Goal: Find specific page/section

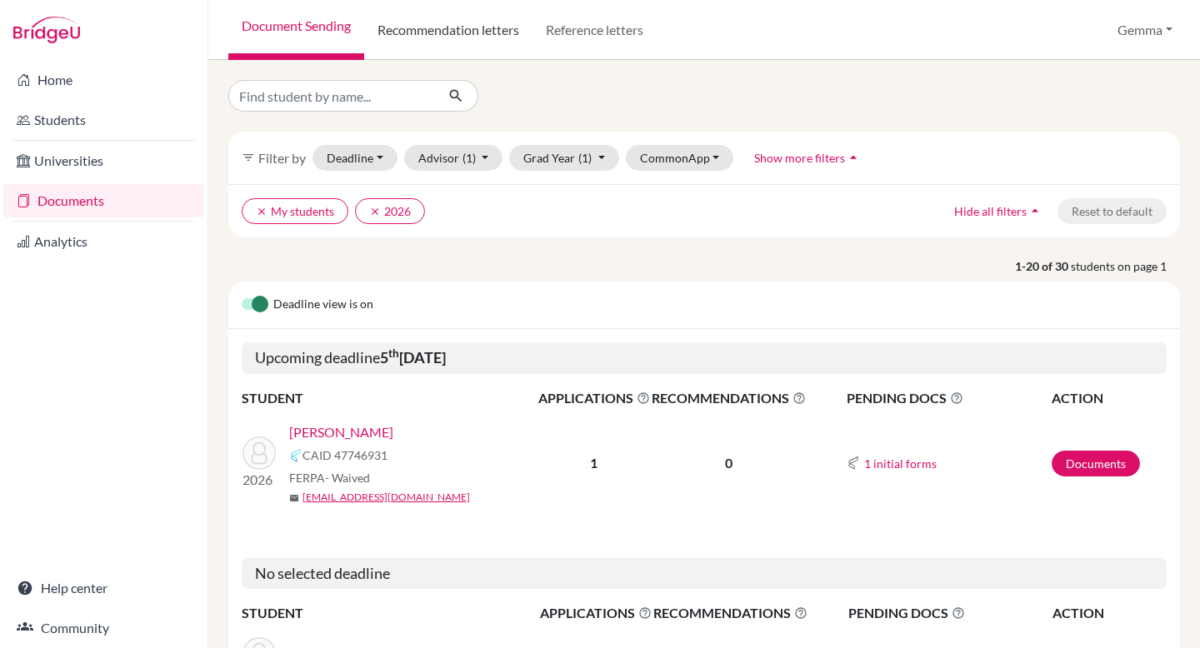
click at [532, 34] on link "Recommendation letters" at bounding box center [448, 30] width 168 height 60
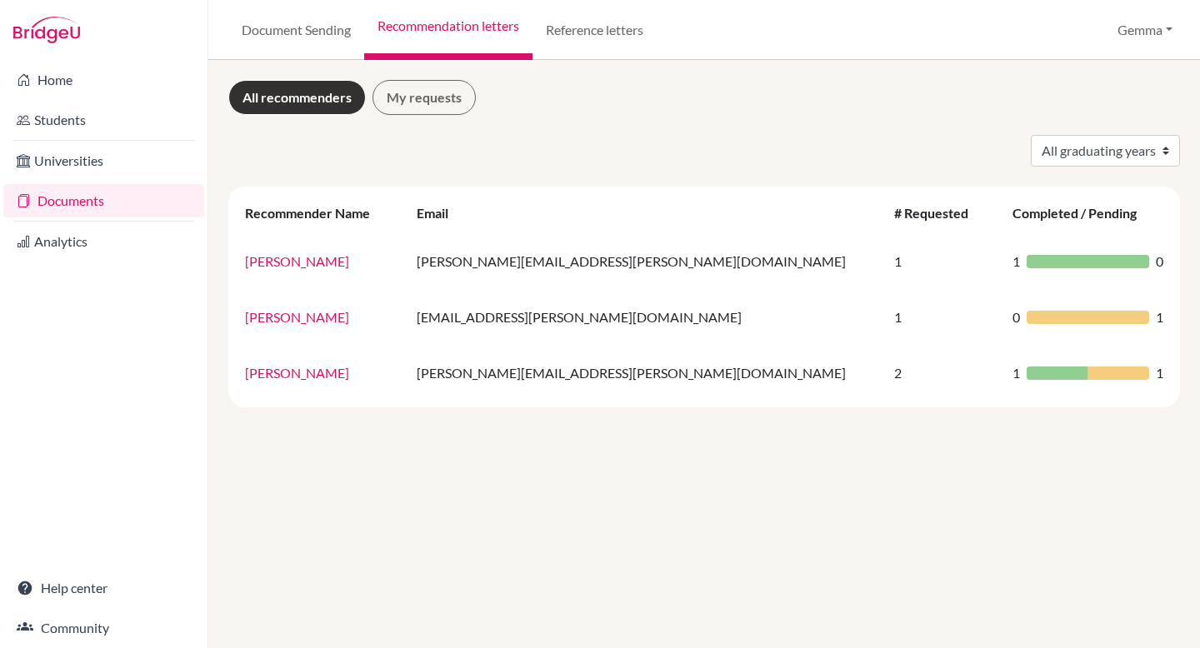
click at [453, 30] on link "Recommendation letters" at bounding box center [448, 30] width 168 height 60
click at [79, 243] on link "Analytics" at bounding box center [103, 241] width 201 height 33
